Goal: Information Seeking & Learning: Learn about a topic

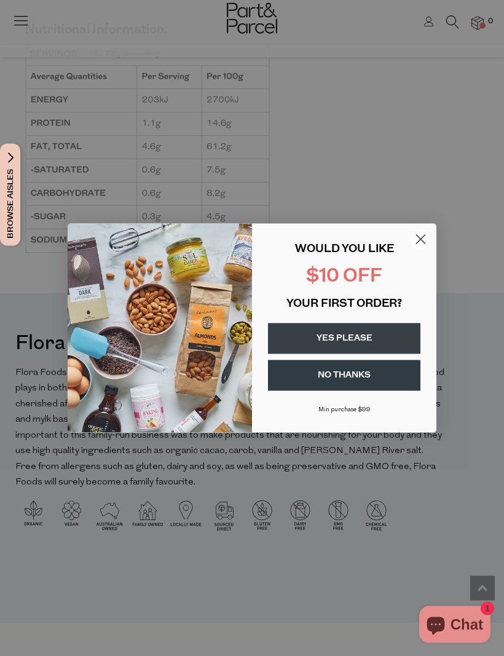
scroll to position [1351, 0]
click at [334, 391] on button "NO THANKS" at bounding box center [344, 375] width 152 height 31
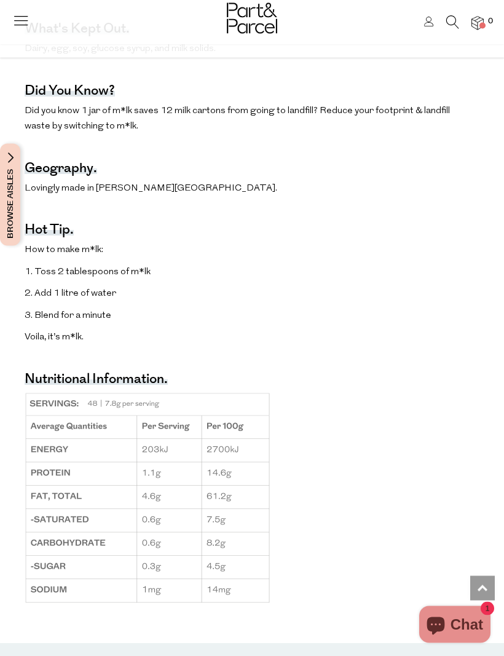
scroll to position [921, 0]
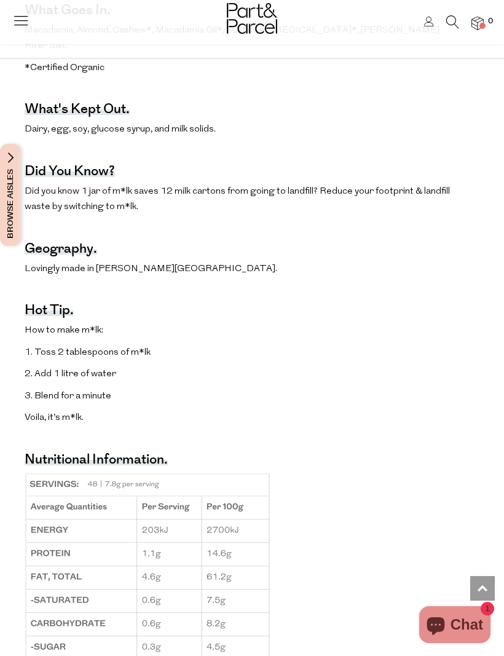
click at [474, 27] on img at bounding box center [477, 24] width 12 height 14
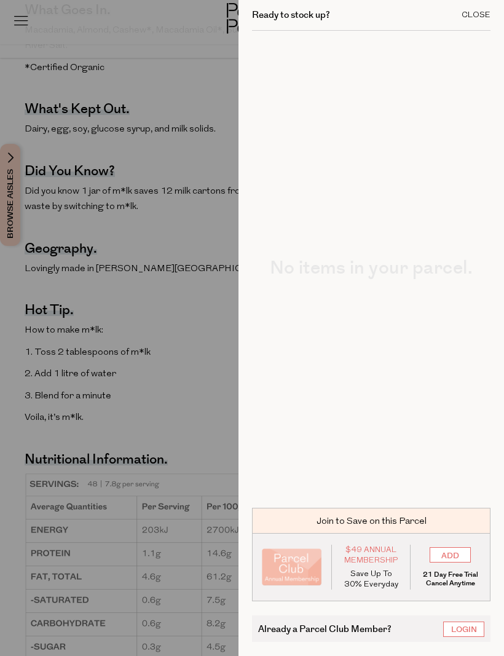
click at [474, 17] on div "Close" at bounding box center [475, 15] width 29 height 8
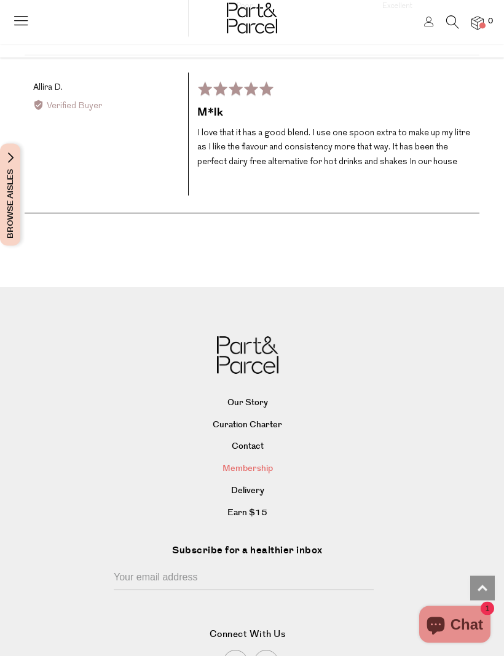
scroll to position [2563, 0]
click at [250, 460] on link "Membership" at bounding box center [247, 469] width 454 height 18
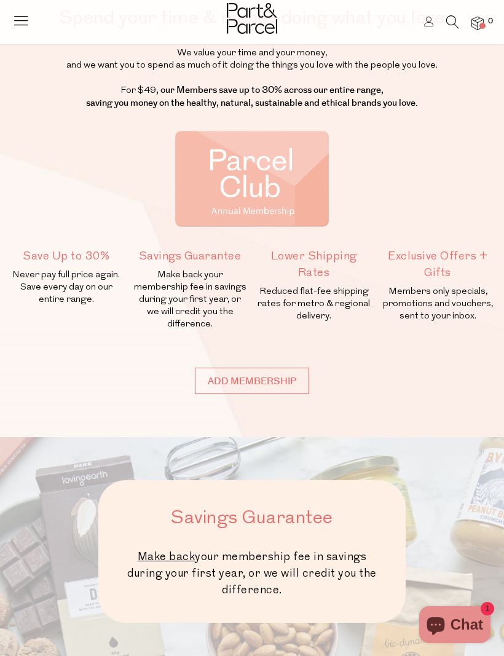
scroll to position [67, 0]
